Goal: Task Accomplishment & Management: Complete application form

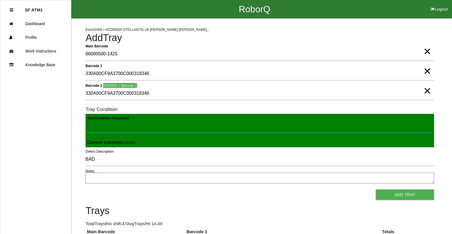
click at [97, 130] on Condition "Scan Condition (Required)" at bounding box center [259, 125] width 345 height 13
type Condition "goo"
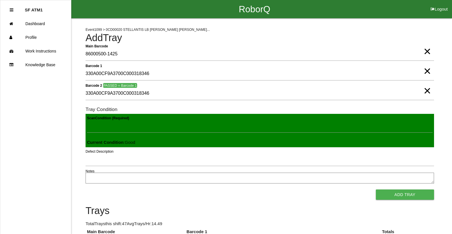
click at [376, 189] on button "Add Tray" at bounding box center [405, 194] width 58 height 10
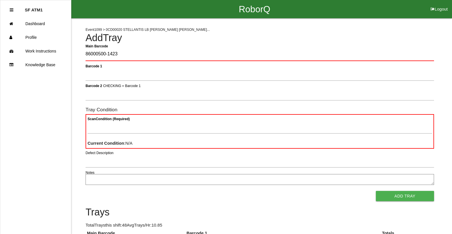
type Barcode "86000500-1423"
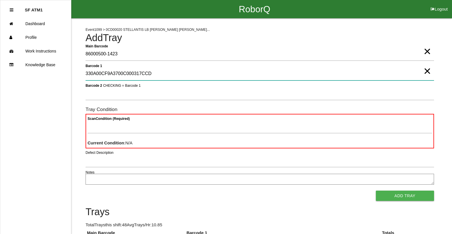
type 1 "330A00CF9A3700C000317CCD"
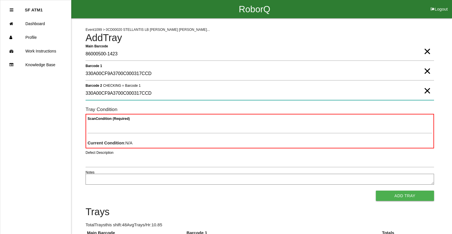
type 2 "330A00CF9A3700C000317CCD"
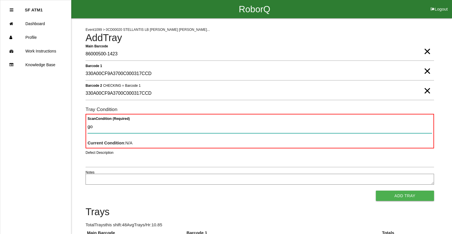
type Condition "goo"
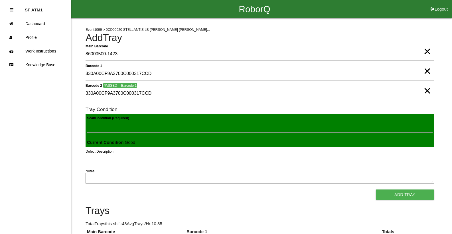
click at [376, 189] on button "Add Tray" at bounding box center [405, 194] width 58 height 10
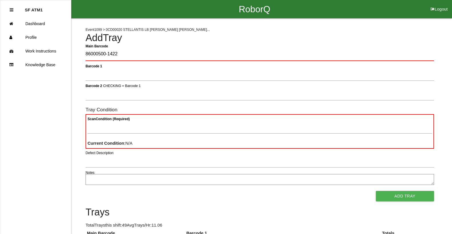
type Barcode "86000500-1422"
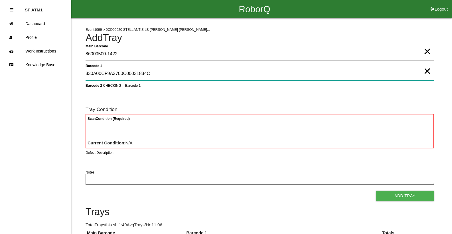
type 1 "330A00CF9A3700C00031834C"
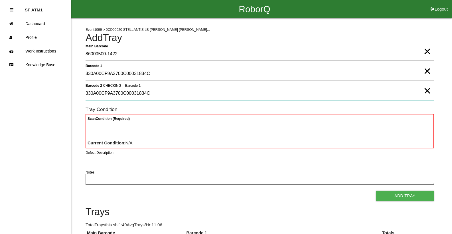
type 2 "330A00CF9A3700C00031834C"
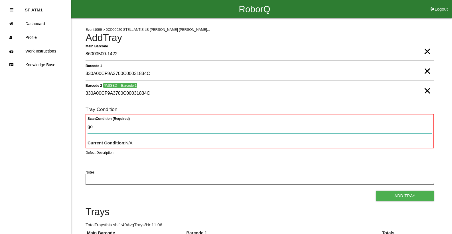
type Condition "goo"
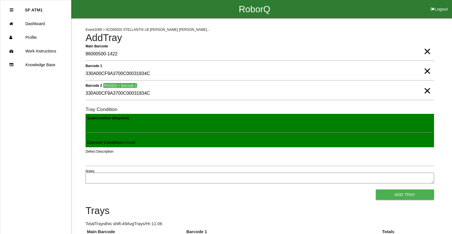
click at [376, 189] on button "Add Tray" at bounding box center [405, 194] width 58 height 10
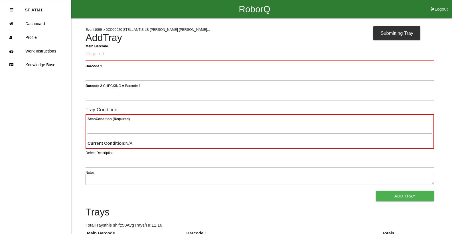
drag, startPoint x: 89, startPoint y: 132, endPoint x: 86, endPoint y: 137, distance: 5.8
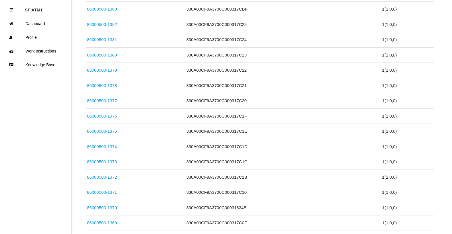
scroll to position [10, 0]
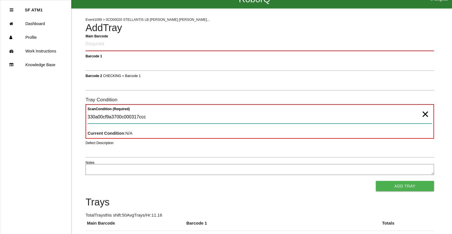
type Condition "330a00cf9a3700c000317ccc"
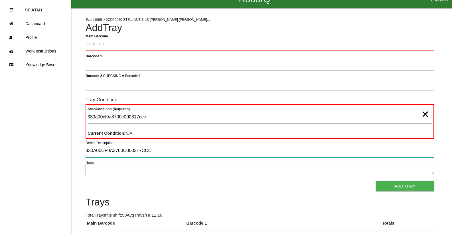
type input "330A00CF9A3700C000317CCC"
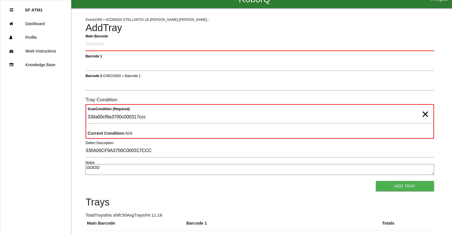
type textarea "GOOD"
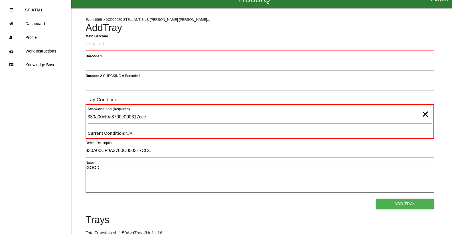
click at [376, 198] on button "Add Tray" at bounding box center [405, 203] width 58 height 10
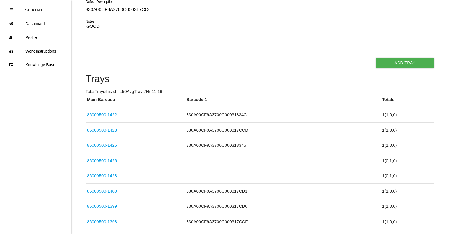
scroll to position [0, 0]
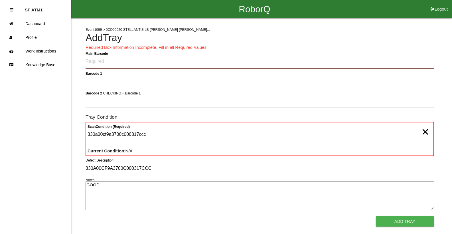
click at [98, 65] on Barcode "Main Barcode" at bounding box center [259, 61] width 348 height 13
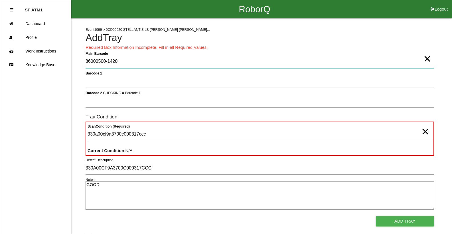
type Barcode "86000500-1420"
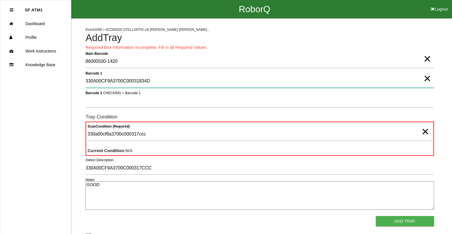
type 1 "330A00CF9A3700C00031834D"
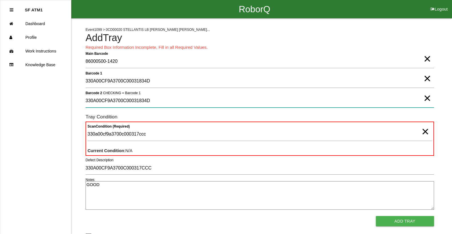
type 2 "330A00CF9A3700C00031834D"
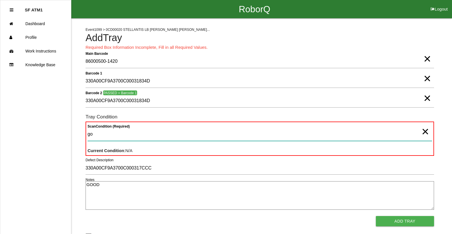
type Condition "goo"
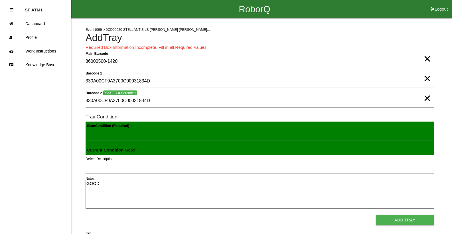
click at [376, 215] on button "Add Tray" at bounding box center [405, 220] width 58 height 10
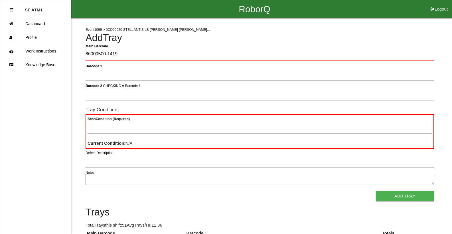
type Barcode "86000500-1419"
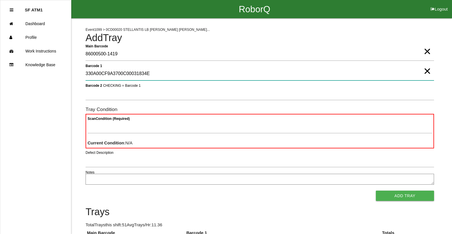
type 1 "330A00CF9A3700C00031834E"
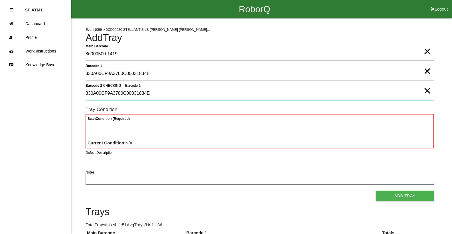
type 2 "330A00CF9A3700C00031834E"
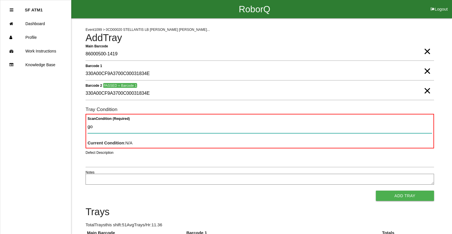
type Condition "goo"
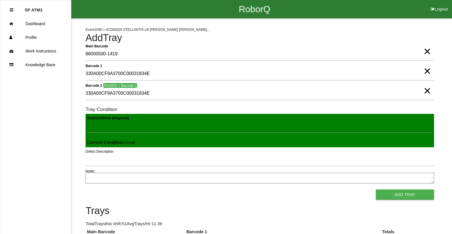
click at [376, 189] on button "Add Tray" at bounding box center [405, 194] width 58 height 10
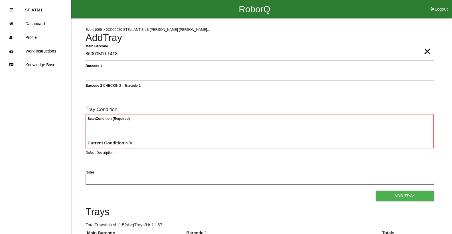
type Barcode "86000500-1418"
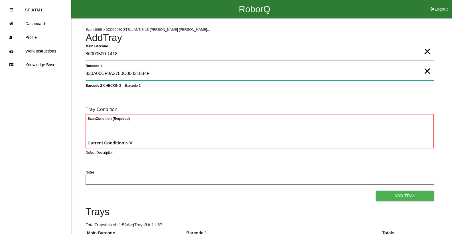
type 1 "330A00CF9A3700C00031834F"
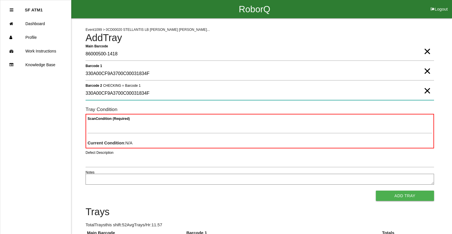
type 2 "330A00CF9A3700C00031834F"
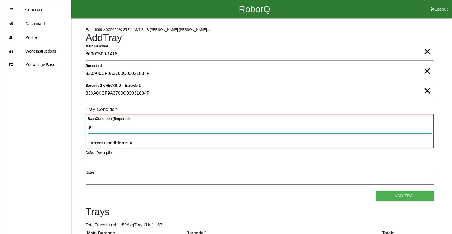
type Condition "goo"
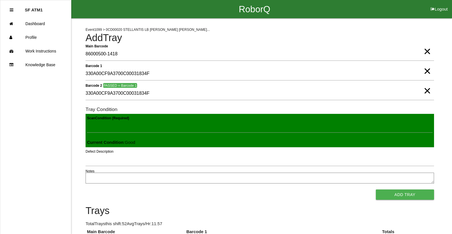
click at [376, 189] on button "Add Tray" at bounding box center [405, 194] width 58 height 10
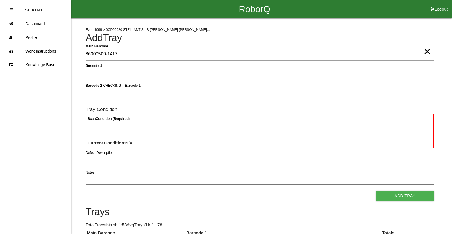
type Barcode "86000500-1417"
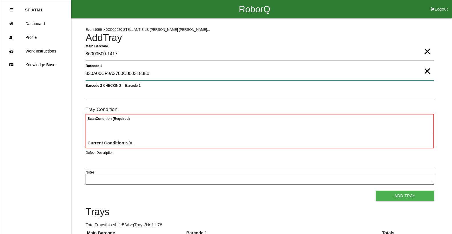
type 1 "330A00CF9A3700C000318350"
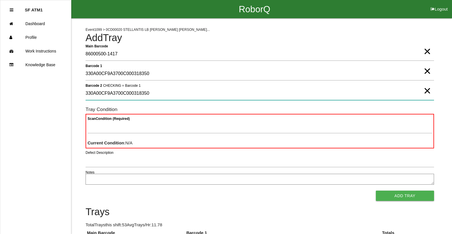
type 2 "330A00CF9A3700C000318350"
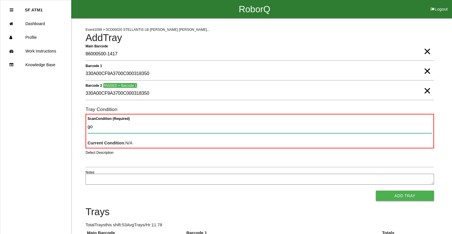
type Condition "goo"
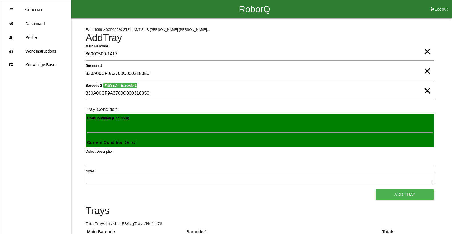
click at [376, 189] on button "Add Tray" at bounding box center [405, 194] width 58 height 10
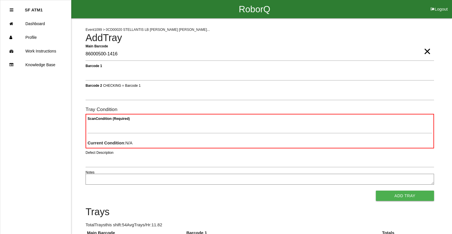
type Barcode "86000500-1416"
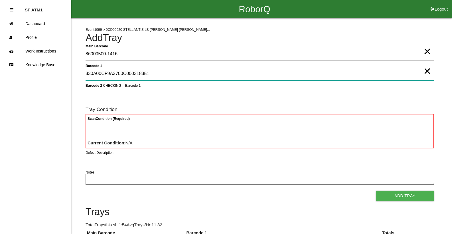
type 1 "330A00CF9A3700C000318351"
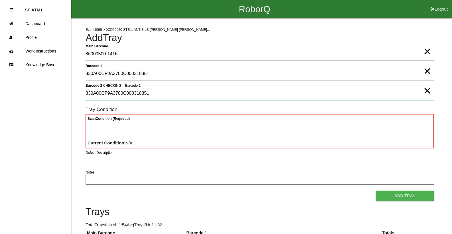
type 2 "330A00CF9A3700C000318351"
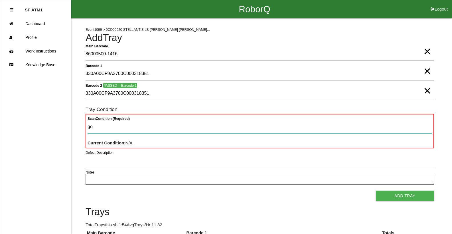
type Condition "goo"
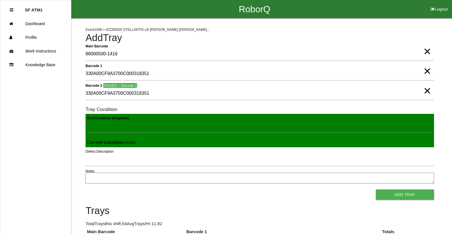
click at [376, 189] on button "Add Tray" at bounding box center [405, 194] width 58 height 10
